Goal: Answer question/provide support

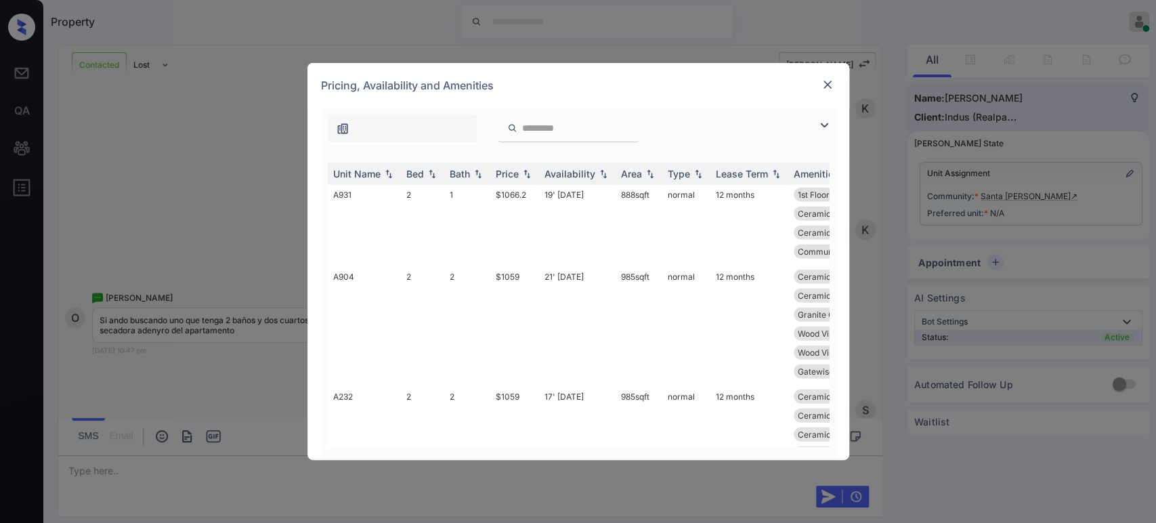
scroll to position [2499, 0]
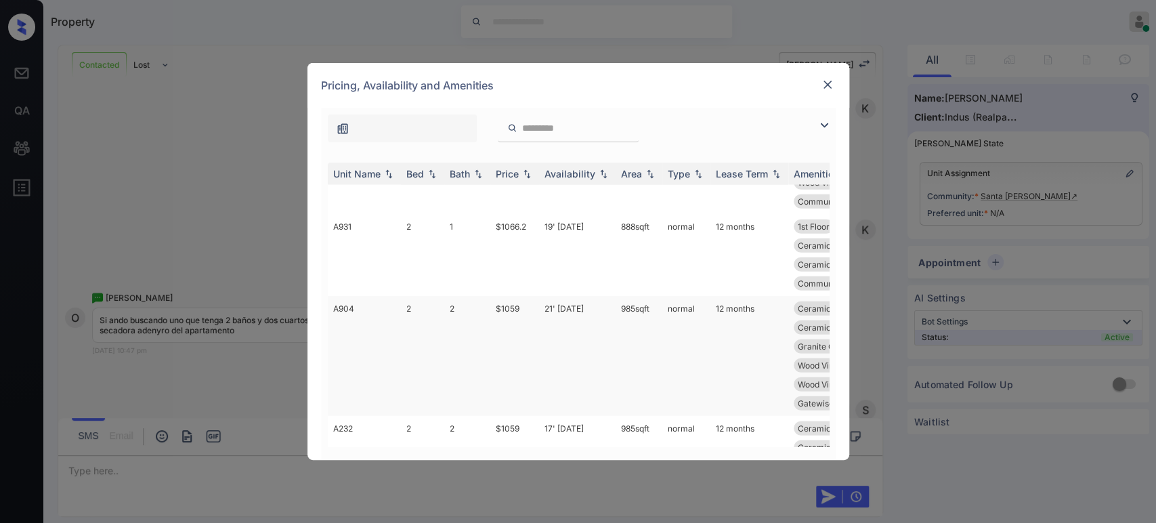
click at [515, 296] on td "$1059" at bounding box center [514, 356] width 49 height 120
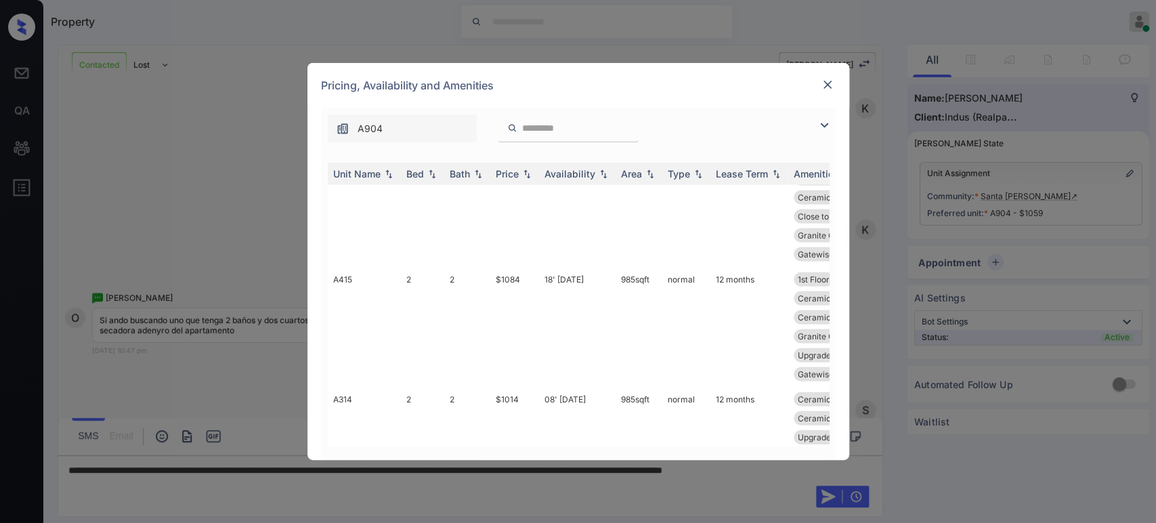
scroll to position [2757, 0]
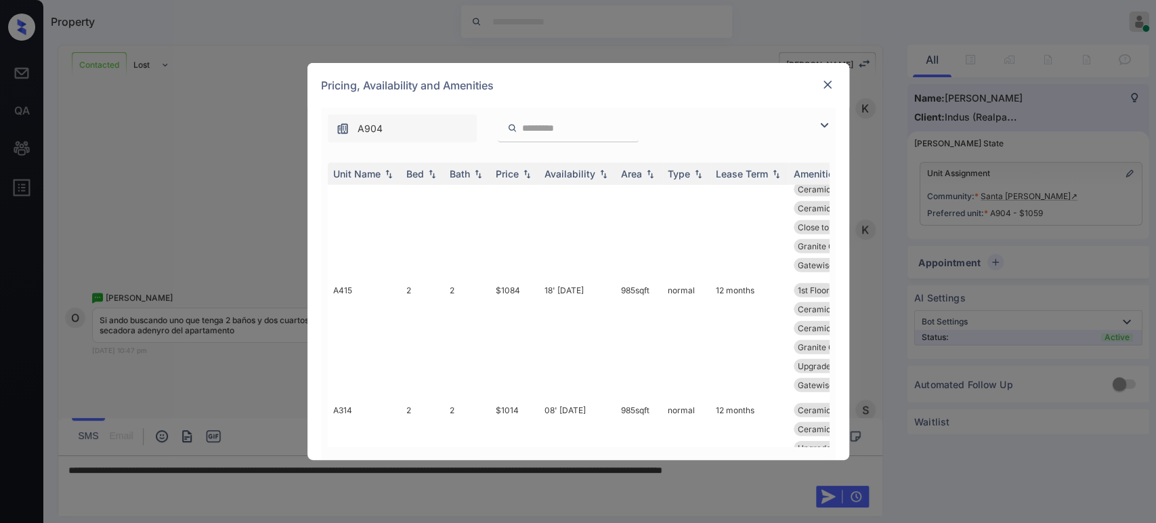
click at [506, 479] on td "$1104.3" at bounding box center [514, 529] width 49 height 101
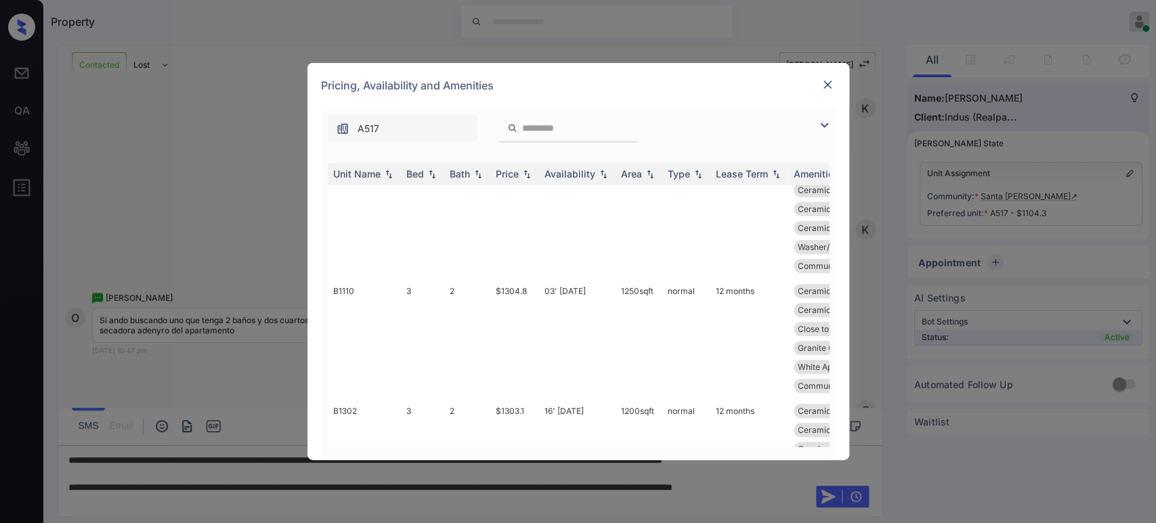
scroll to position [4036, 0]
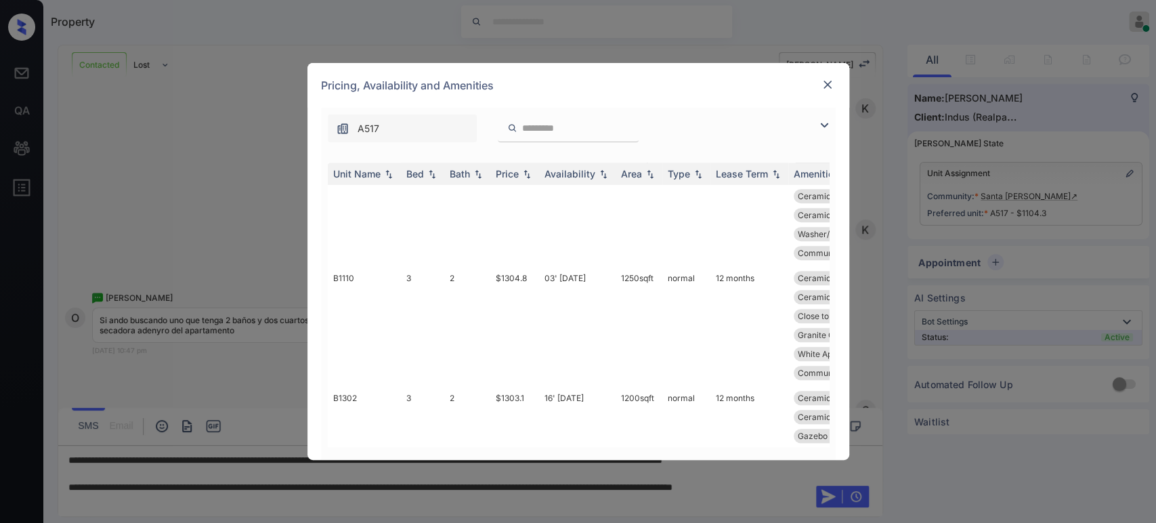
click at [829, 86] on img at bounding box center [828, 85] width 14 height 14
